Goal: Transaction & Acquisition: Purchase product/service

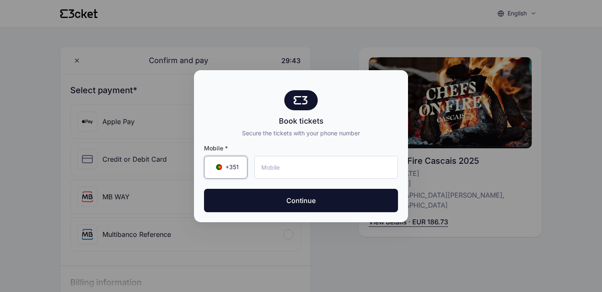
click at [231, 166] on span "+351" at bounding box center [231, 167] width 13 height 8
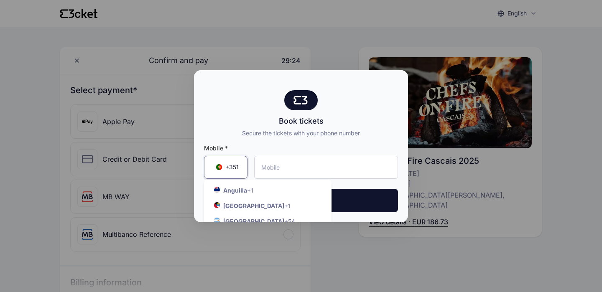
scroll to position [334, 0]
click at [234, 287] on strong "Australia" at bounding box center [253, 290] width 61 height 7
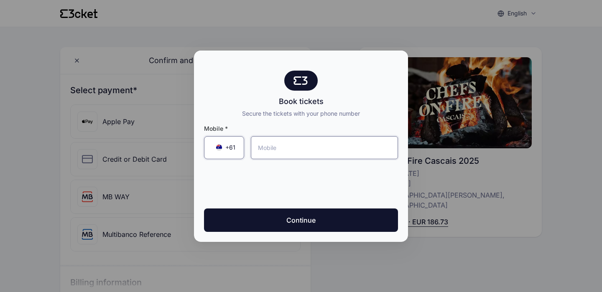
click at [287, 147] on input "tel" at bounding box center [324, 147] width 147 height 23
type input "0409 511 299"
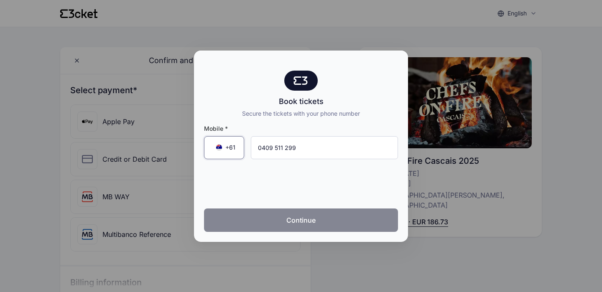
click at [277, 224] on button "Continue" at bounding box center [301, 219] width 194 height 23
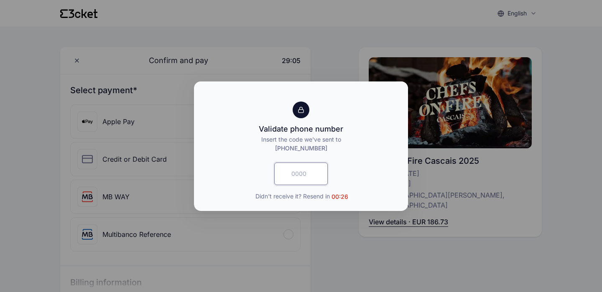
click at [307, 176] on input "text" at bounding box center [300, 174] width 53 height 23
click at [313, 198] on span "Didn't receive it? Resend in 00:01" at bounding box center [302, 196] width 92 height 9
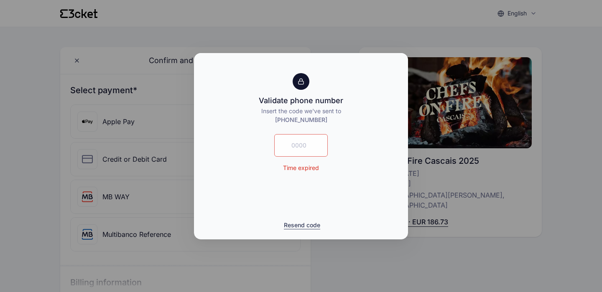
click at [308, 226] on button "Resend code" at bounding box center [302, 225] width 36 height 8
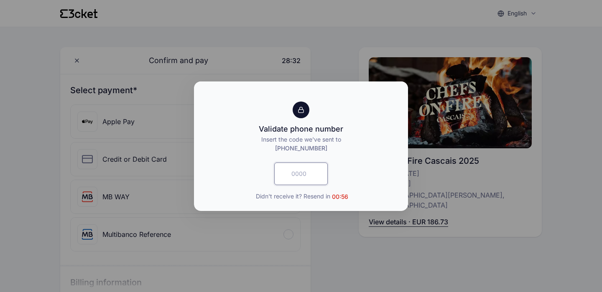
click at [297, 171] on input "text" at bounding box center [300, 174] width 53 height 23
type input "1555"
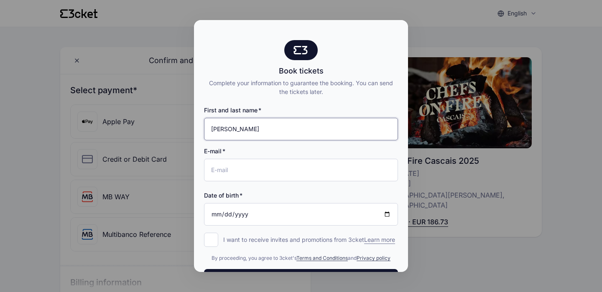
type input "[PERSON_NAME]"
type input "matt@baicol.com.au"
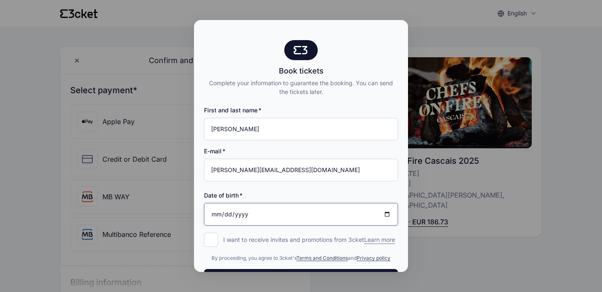
click at [266, 216] on input "Date of birth" at bounding box center [301, 214] width 194 height 23
click at [229, 212] on input "Date of birth" at bounding box center [301, 214] width 194 height 23
click at [242, 214] on input "Date of birth" at bounding box center [301, 214] width 194 height 23
click at [265, 220] on input "Date of birth" at bounding box center [301, 214] width 194 height 23
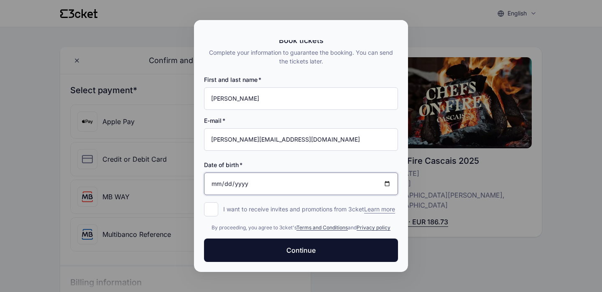
scroll to position [37, 0]
click at [214, 202] on input "I want to receive invites and promotions from 3cket Learn more form.register.op…" at bounding box center [211, 209] width 14 height 14
checkbox input "false"
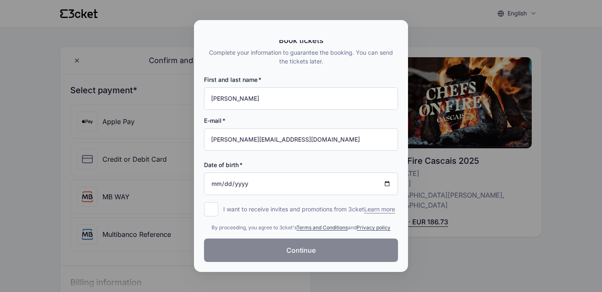
click at [316, 252] on button "Continue" at bounding box center [301, 250] width 194 height 23
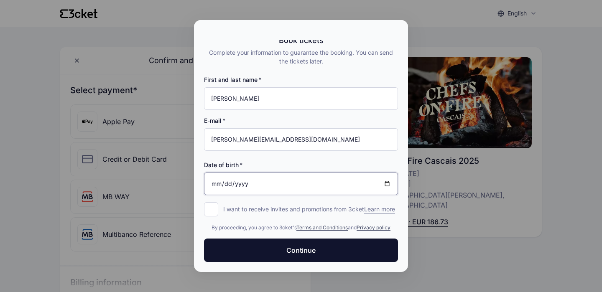
click at [229, 176] on input "Date of birth" at bounding box center [301, 184] width 194 height 23
click at [217, 176] on input "Date of birth" at bounding box center [301, 184] width 194 height 23
click at [224, 177] on input "Date of birth" at bounding box center [301, 184] width 194 height 23
click at [216, 177] on input "Date of birth" at bounding box center [301, 184] width 194 height 23
click at [225, 175] on input "1974-06-04" at bounding box center [301, 184] width 194 height 23
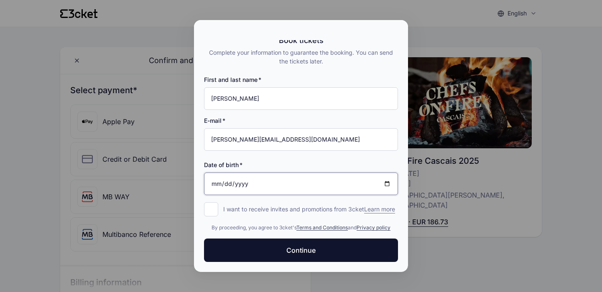
type input "1974-06-04"
click at [257, 181] on input "1974-06-04" at bounding box center [301, 184] width 194 height 23
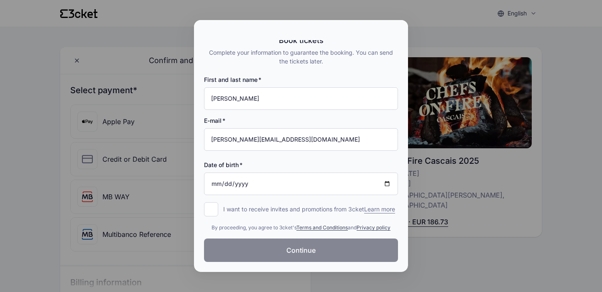
click at [323, 258] on button "Continue" at bounding box center [301, 250] width 194 height 23
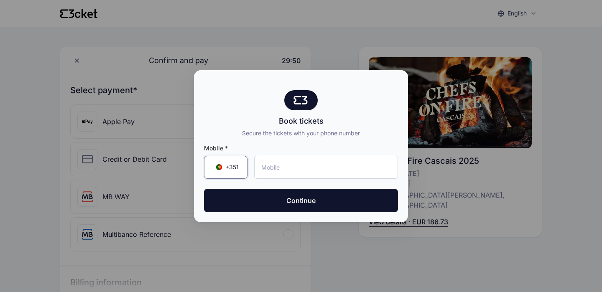
click at [244, 175] on div "+351 ▼" at bounding box center [225, 167] width 43 height 23
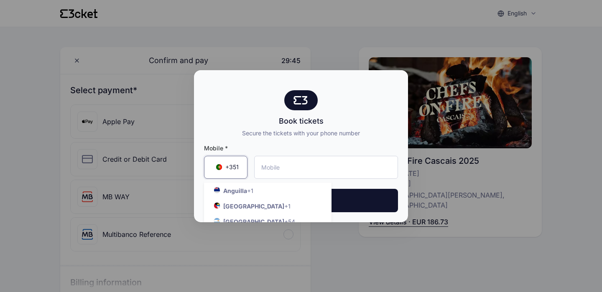
scroll to position [338, 0]
click at [242, 284] on strong "Australia" at bounding box center [253, 287] width 61 height 7
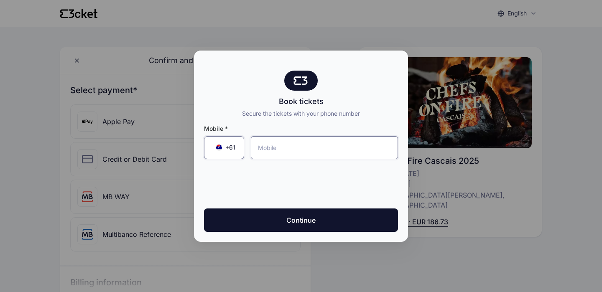
click at [280, 144] on input "tel" at bounding box center [324, 147] width 147 height 23
type input "0409 511 299"
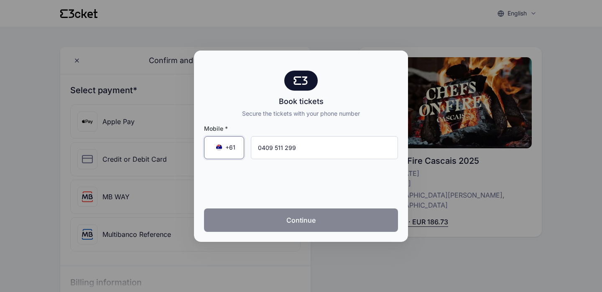
click at [279, 225] on button "Continue" at bounding box center [301, 219] width 194 height 23
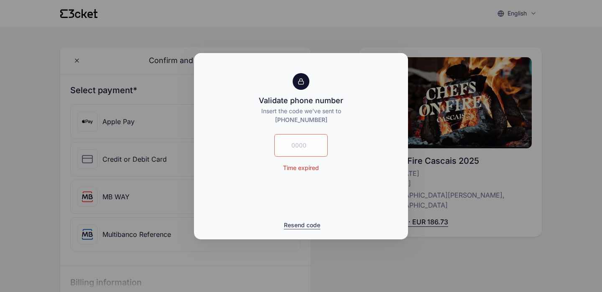
click at [309, 228] on button "Resend code" at bounding box center [302, 225] width 36 height 8
click at [307, 226] on button "Resend code" at bounding box center [302, 225] width 36 height 8
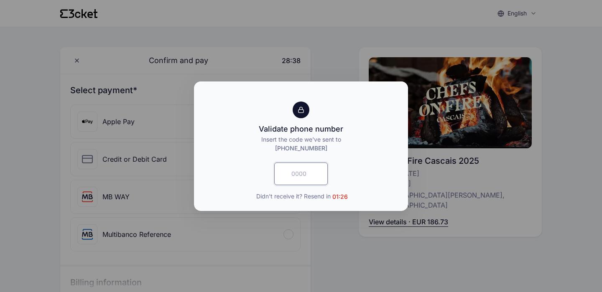
click at [297, 170] on input "text" at bounding box center [300, 174] width 53 height 23
type input "3966"
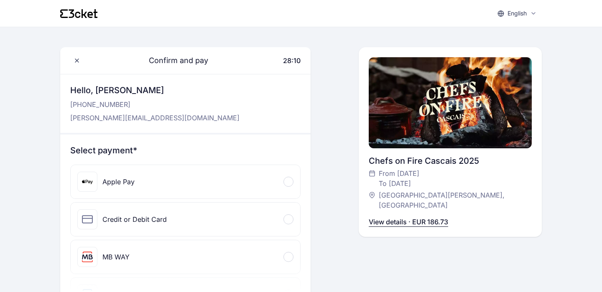
click at [288, 182] on span at bounding box center [288, 181] width 3 height 3
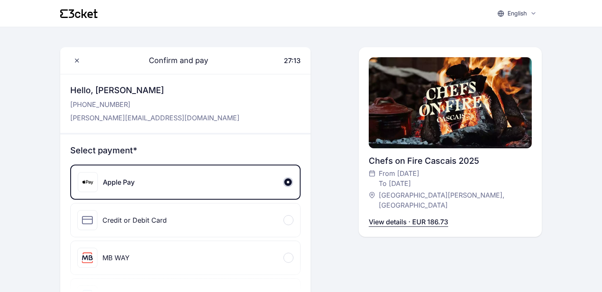
click at [290, 218] on div at bounding box center [288, 220] width 10 height 10
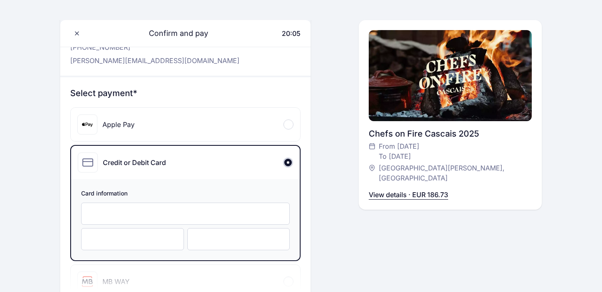
scroll to position [58, 0]
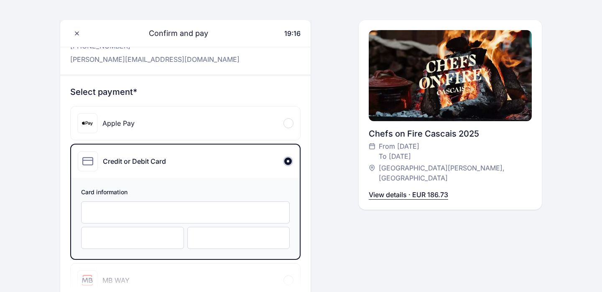
click at [141, 229] on div at bounding box center [132, 238] width 103 height 22
click at [195, 243] on div at bounding box center [238, 238] width 103 height 22
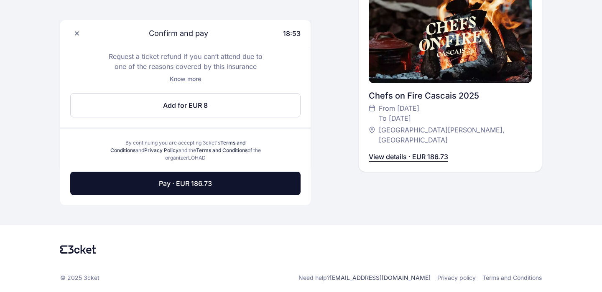
scroll to position [483, 0]
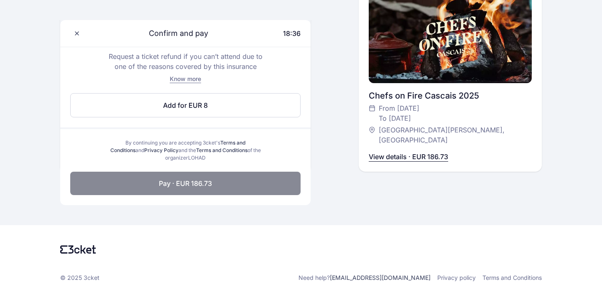
click at [214, 181] on button "Pay · EUR 186.73" at bounding box center [185, 183] width 230 height 23
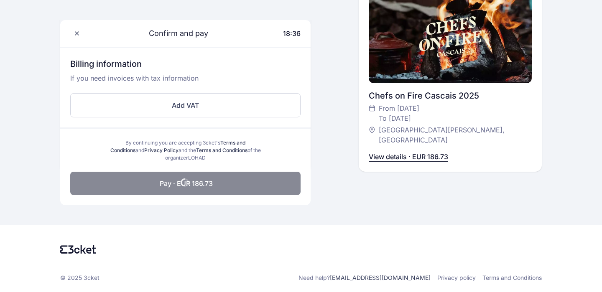
scroll to position [361, 0]
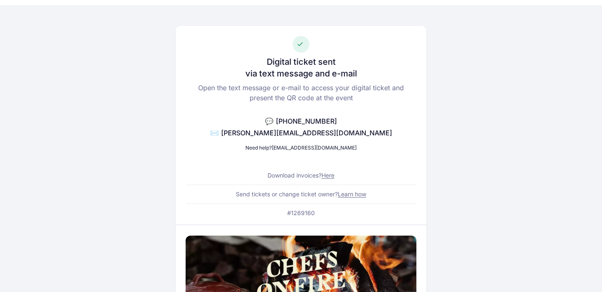
scroll to position [22, 0]
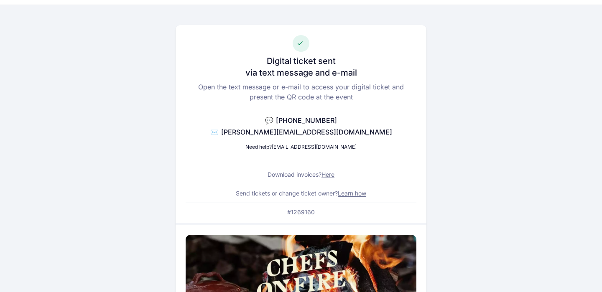
click at [334, 176] on link "Here" at bounding box center [327, 174] width 13 height 7
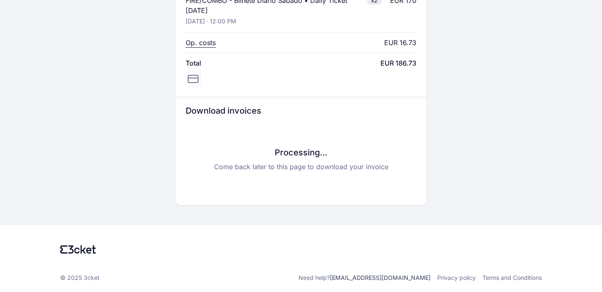
scroll to position [431, 0]
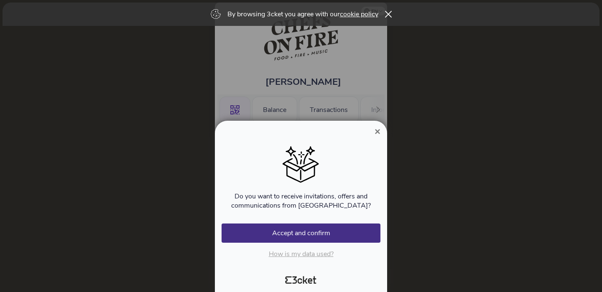
click at [377, 127] on span "×" at bounding box center [377, 131] width 6 height 11
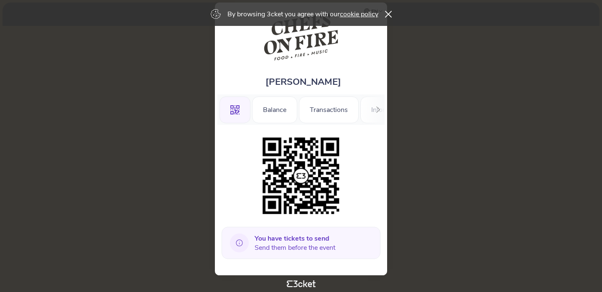
click at [283, 255] on div "You have tickets to send Send them before the event" at bounding box center [300, 243] width 159 height 32
click at [284, 249] on span "You have tickets to send Send them before the event" at bounding box center [294, 243] width 81 height 18
